Goal: Information Seeking & Learning: Learn about a topic

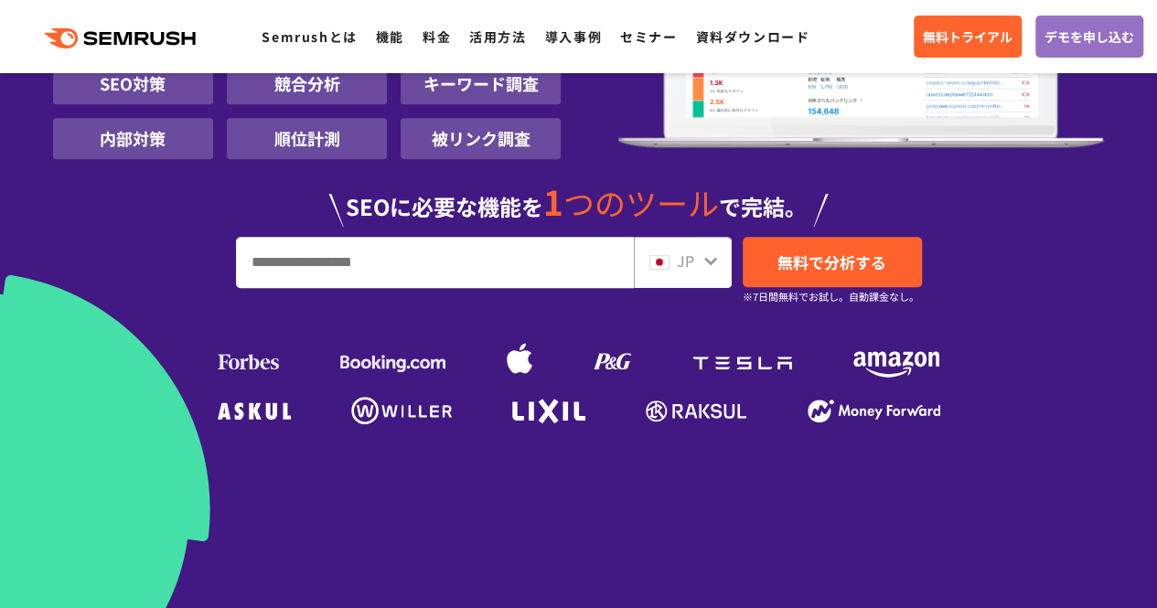
scroll to position [366, 0]
click at [366, 269] on input "URL、キーワードを入力してください" at bounding box center [435, 262] width 396 height 49
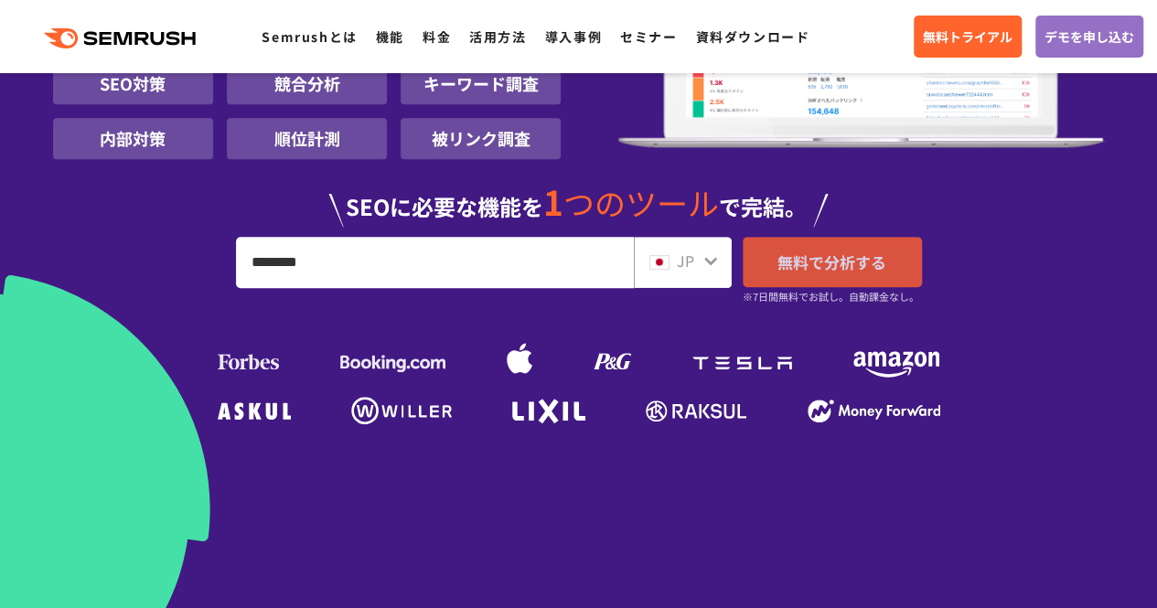
type input "********"
click at [890, 255] on link "無料で分析する" at bounding box center [831, 262] width 179 height 50
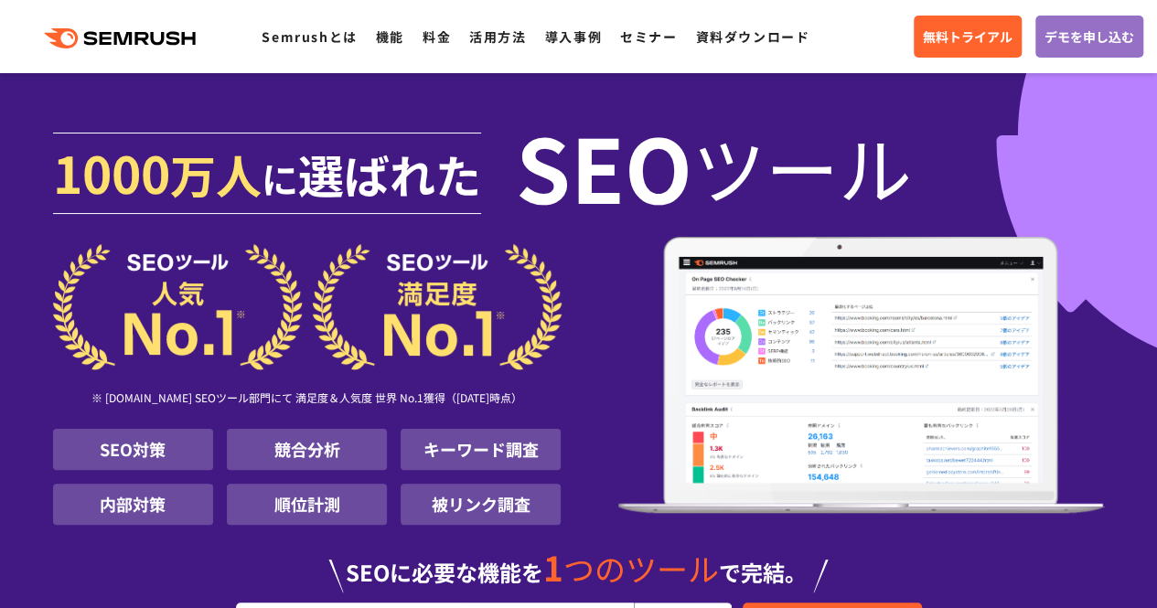
scroll to position [457, 0]
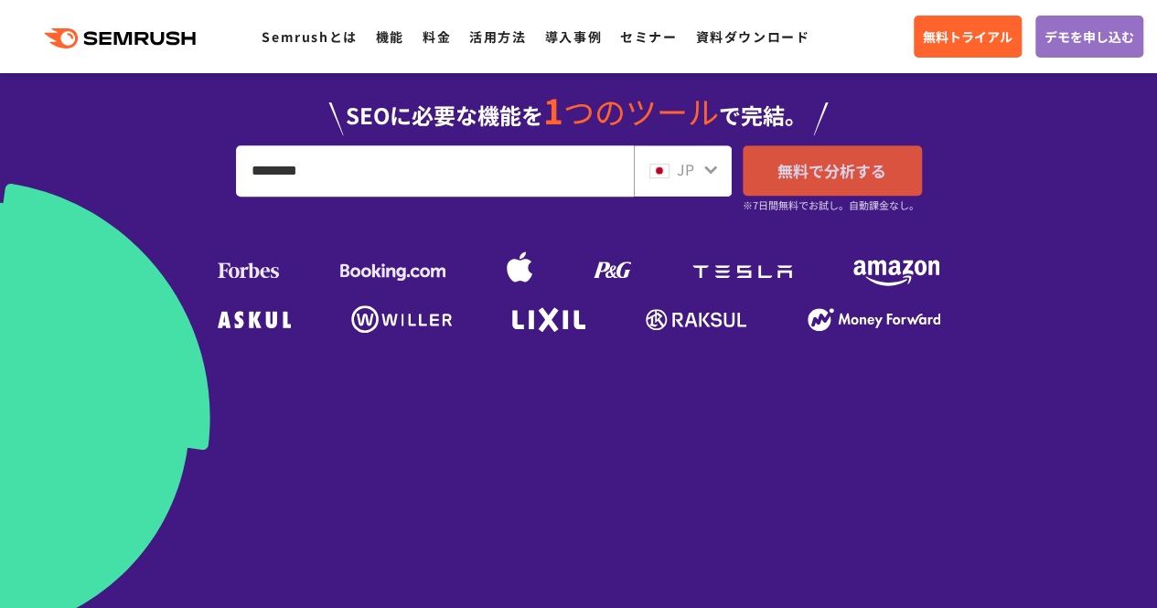
click at [795, 169] on span "無料で分析する" at bounding box center [831, 170] width 109 height 23
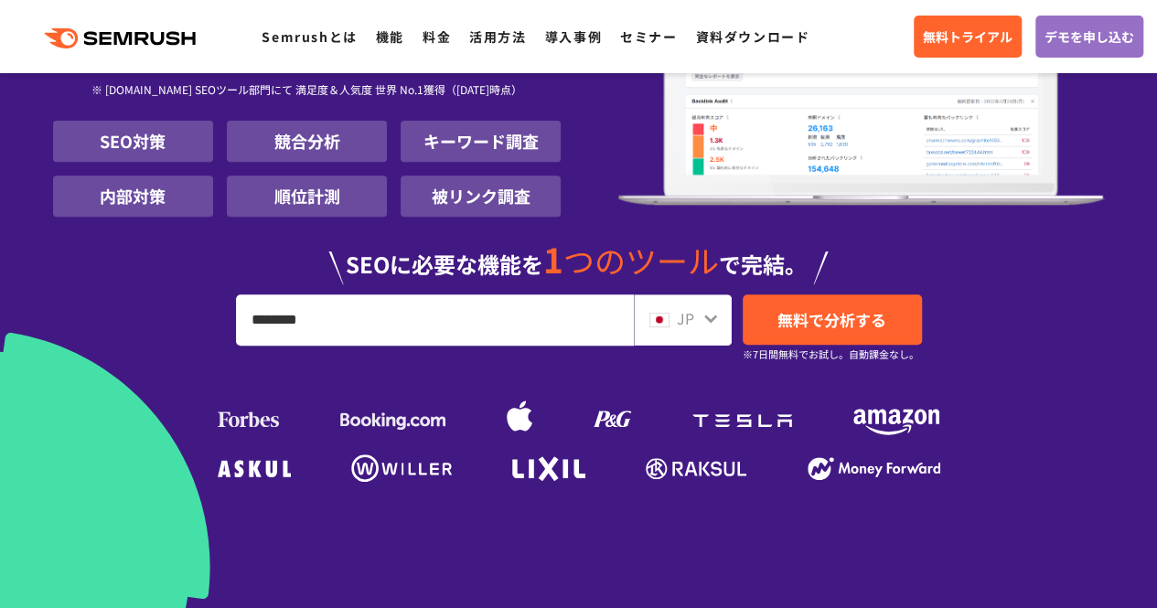
scroll to position [183, 0]
